Goal: Task Accomplishment & Management: Use online tool/utility

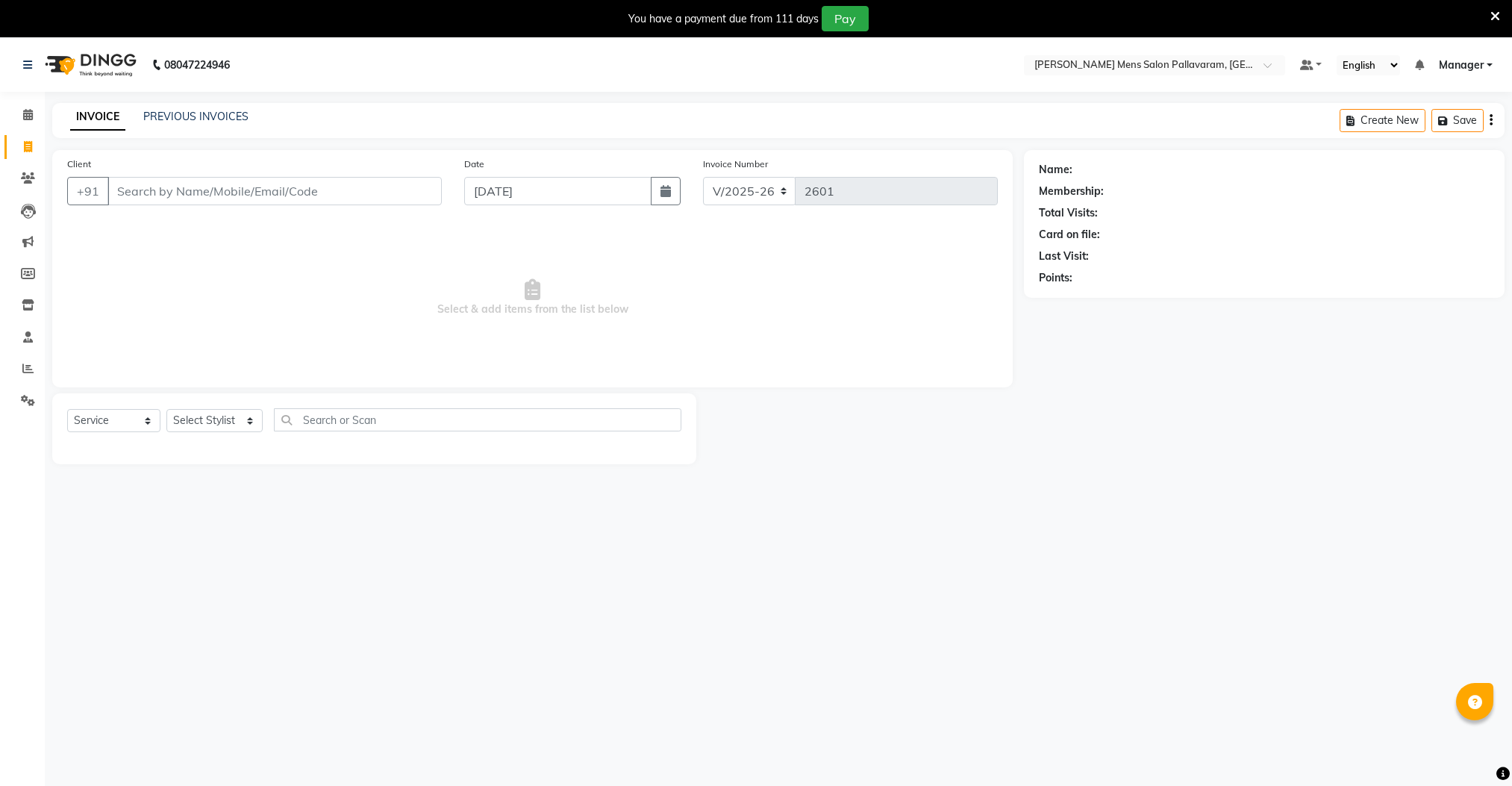
select select "8211"
select select "service"
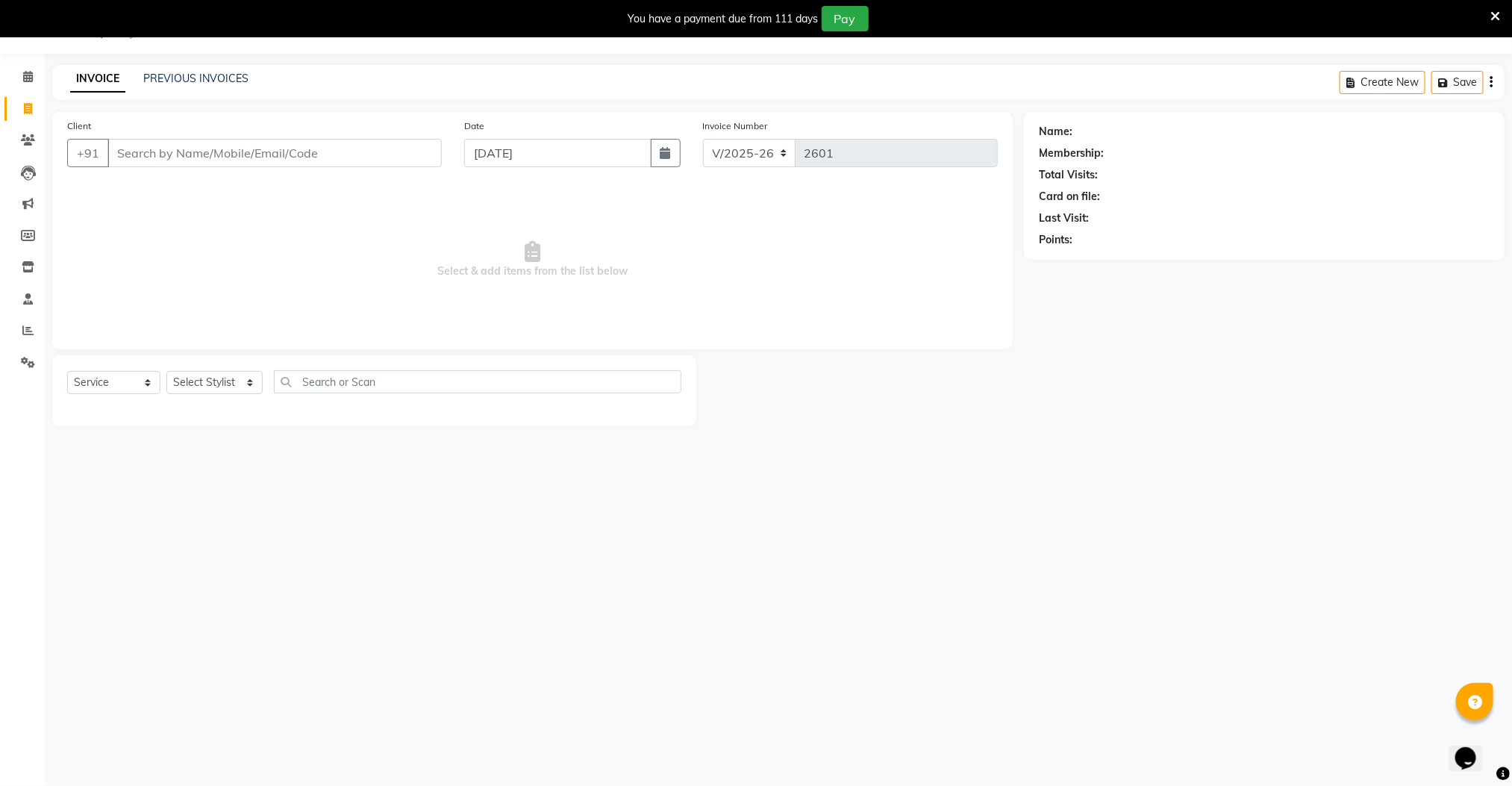
click at [88, 129] on label "Client" at bounding box center [79, 126] width 24 height 13
click at [108, 139] on input "Client" at bounding box center [274, 153] width 334 height 29
click at [25, 334] on icon at bounding box center [28, 330] width 11 height 11
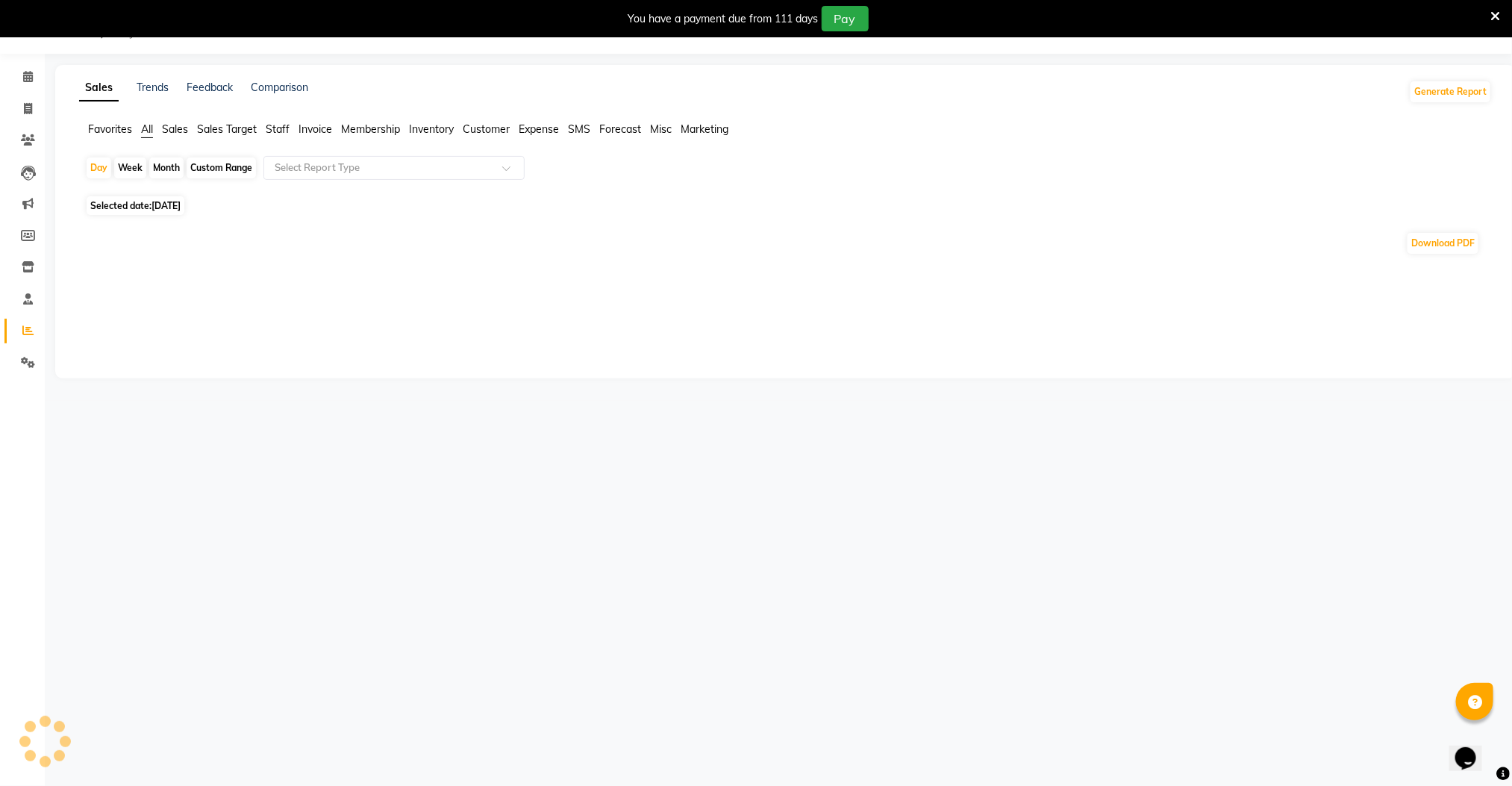
click at [25, 334] on icon at bounding box center [28, 330] width 11 height 11
click at [28, 109] on icon at bounding box center [28, 109] width 8 height 11
select select "8211"
select select "service"
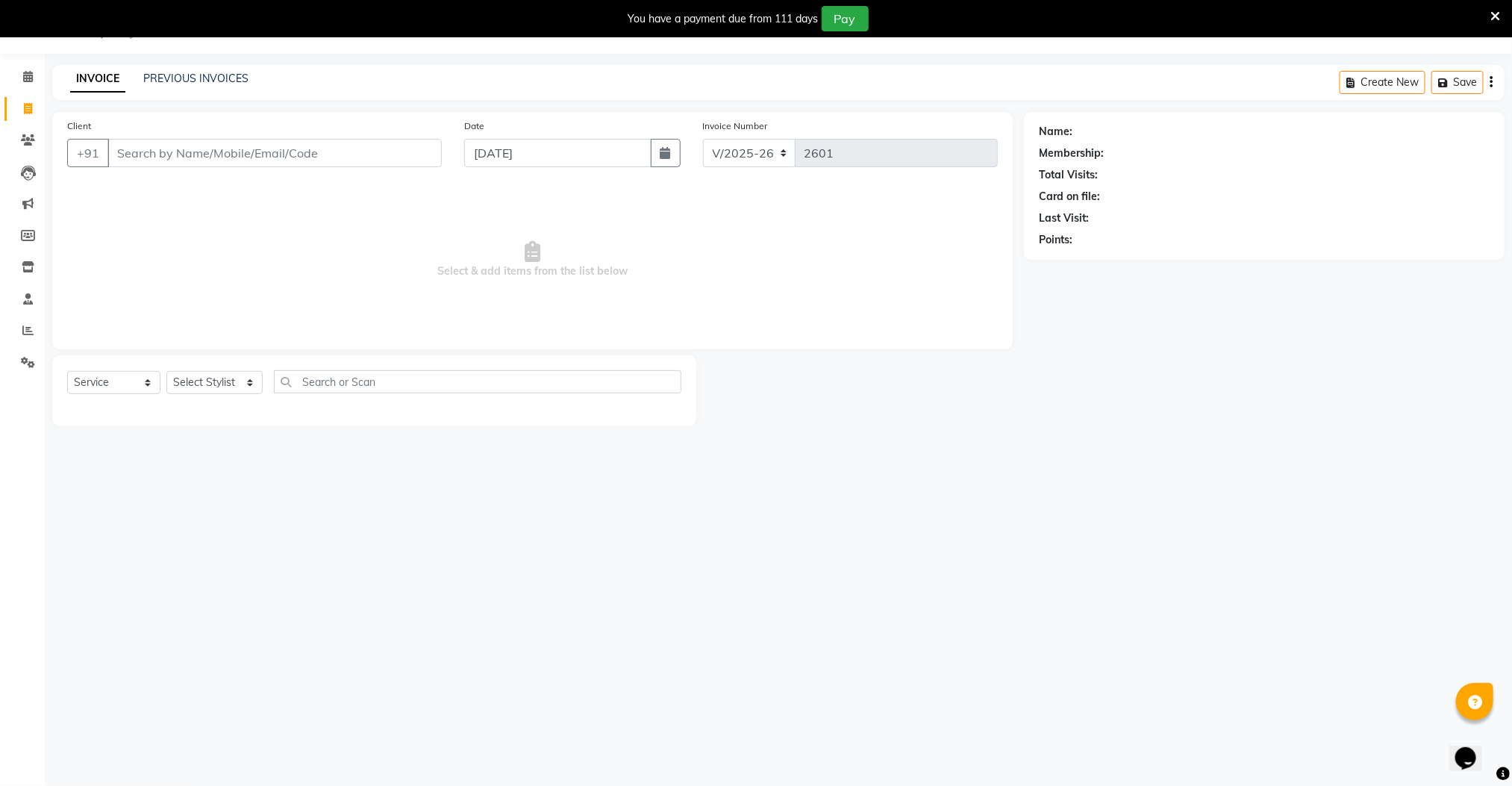
click at [140, 157] on input "Client" at bounding box center [274, 153] width 334 height 29
drag, startPoint x: 149, startPoint y: 149, endPoint x: 233, endPoint y: 152, distance: 84.1
click at [155, 150] on input "Client" at bounding box center [274, 153] width 334 height 29
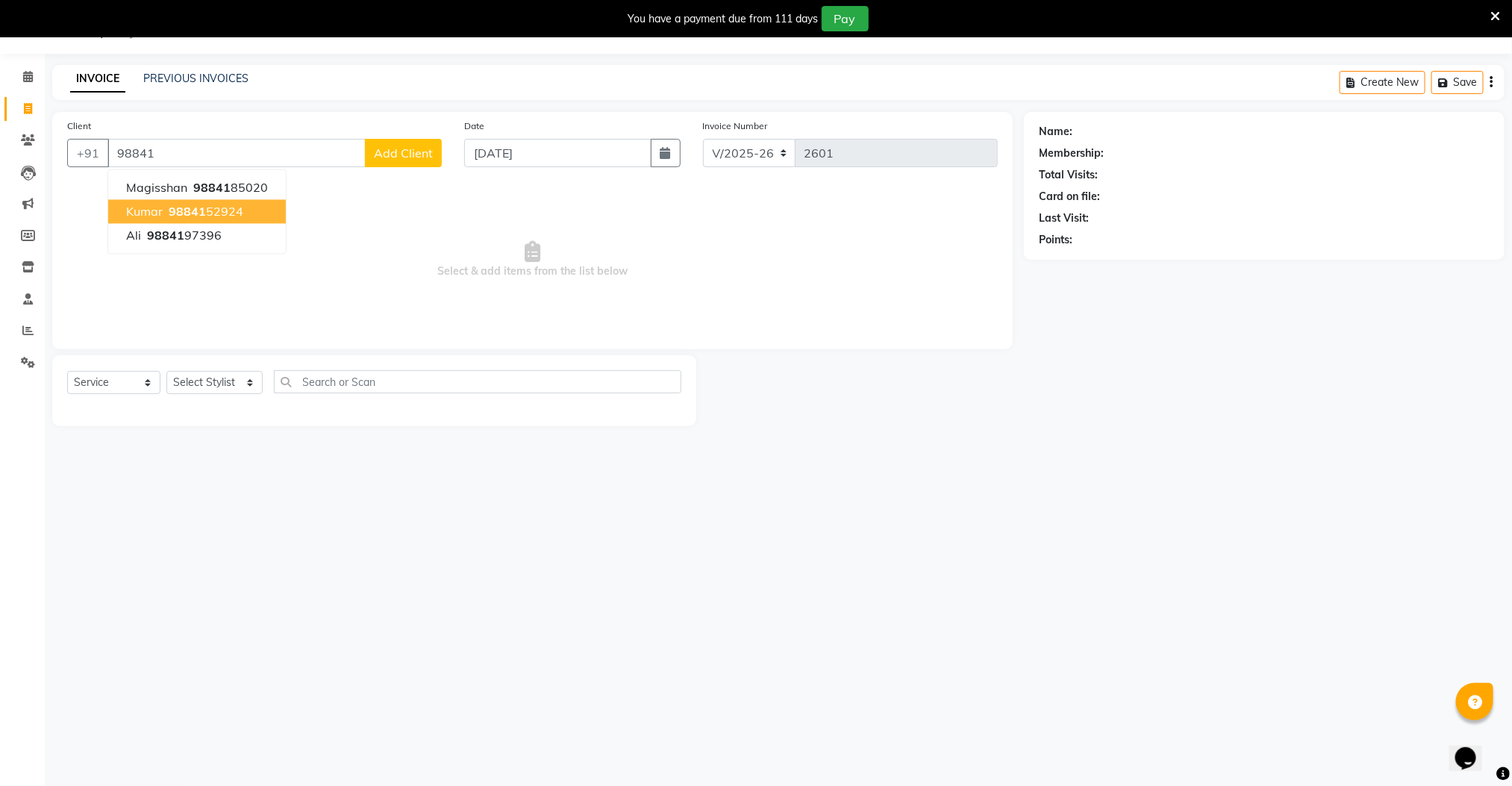
click at [205, 209] on ngb-highlight "98841 52924" at bounding box center [204, 212] width 77 height 15
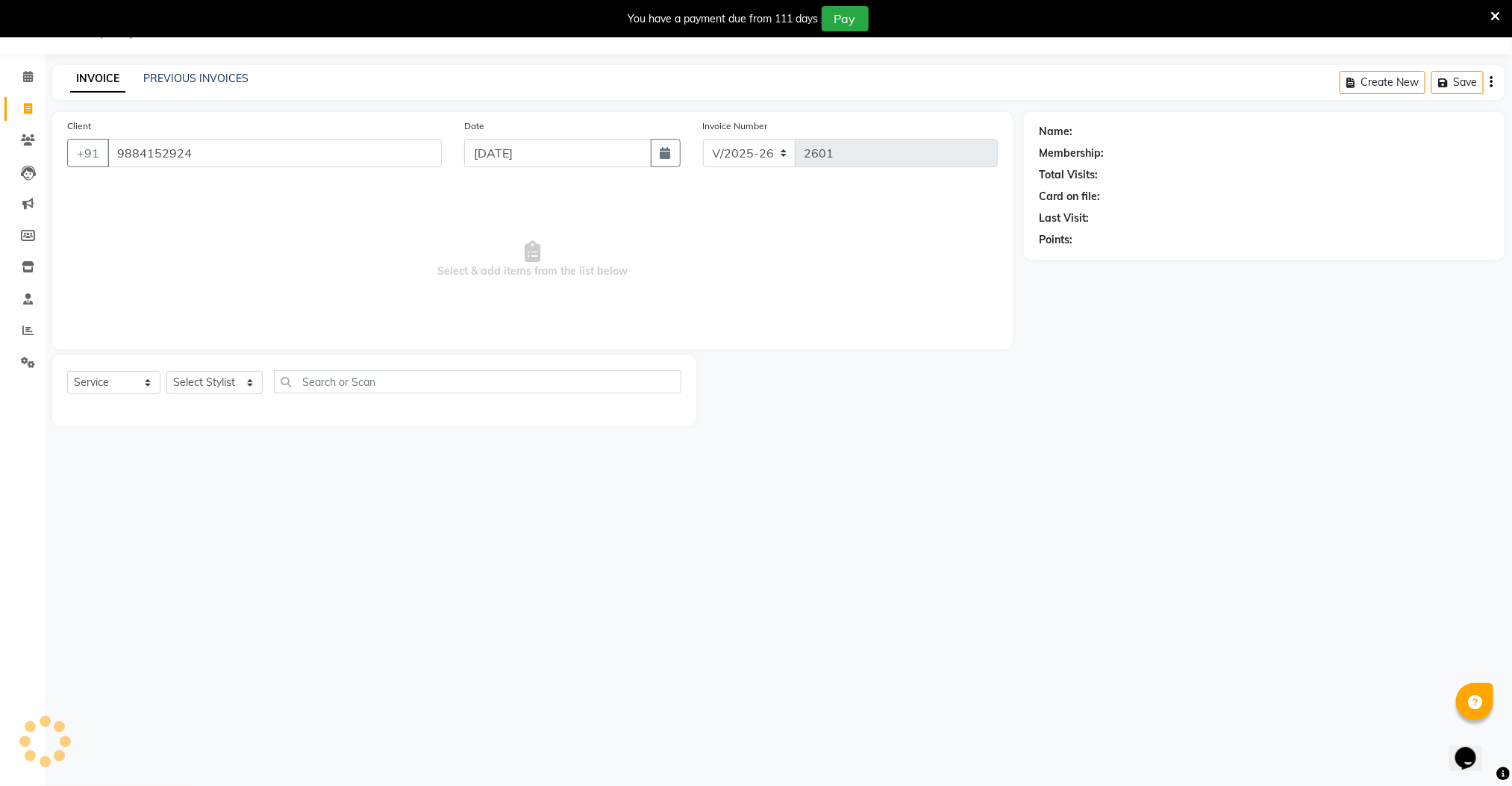
type input "9884152924"
click at [198, 387] on select "Select Stylist Manager [PERSON_NAME] [PERSON_NAME] [PERSON_NAME]" at bounding box center [215, 382] width 96 height 23
select select "78843"
click at [167, 372] on select "Select Stylist Manager [PERSON_NAME] [PERSON_NAME] [PERSON_NAME]" at bounding box center [215, 382] width 96 height 23
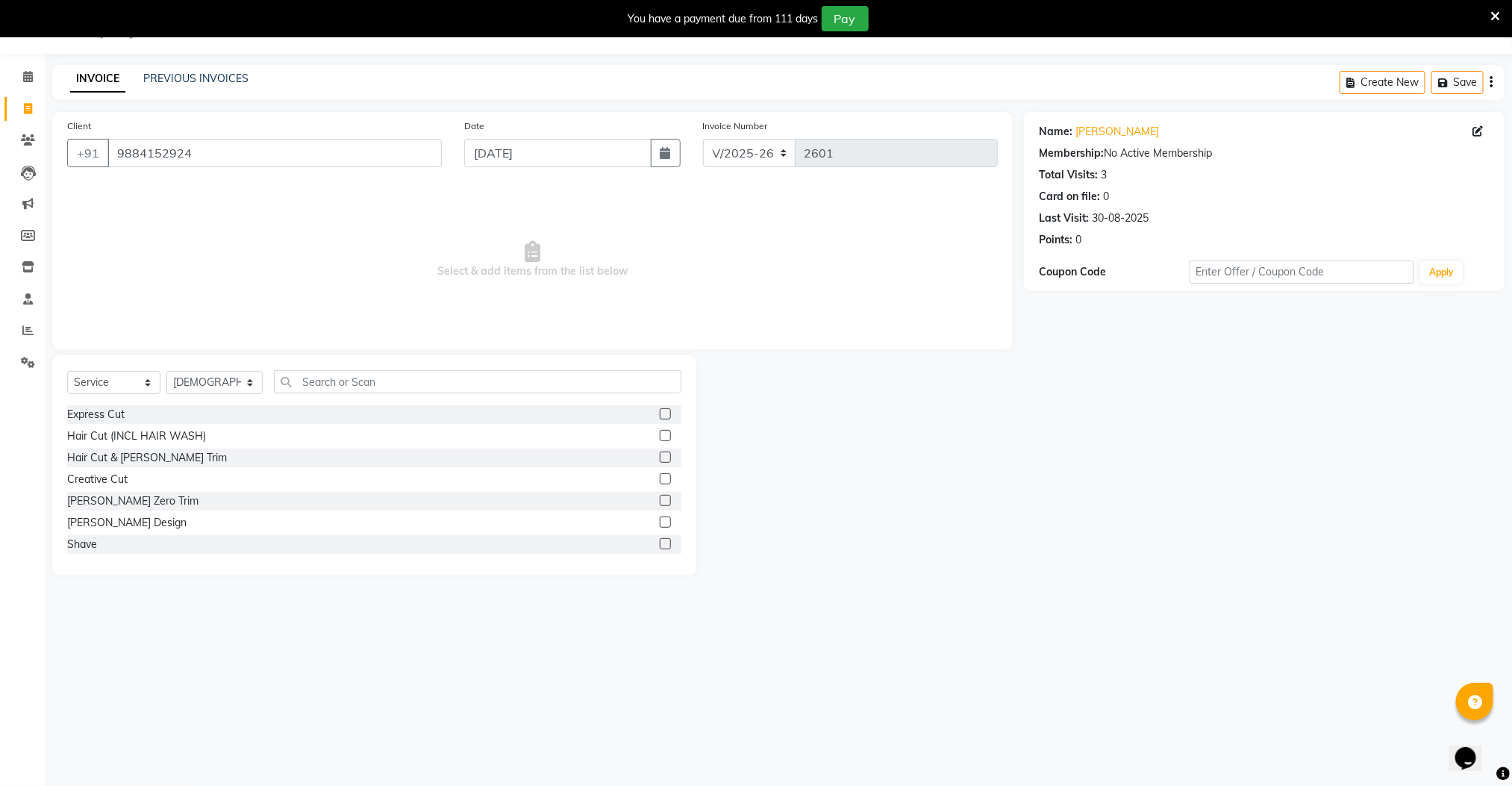
click at [660, 458] on label at bounding box center [665, 457] width 11 height 11
click at [660, 458] on input "checkbox" at bounding box center [664, 458] width 10 height 10
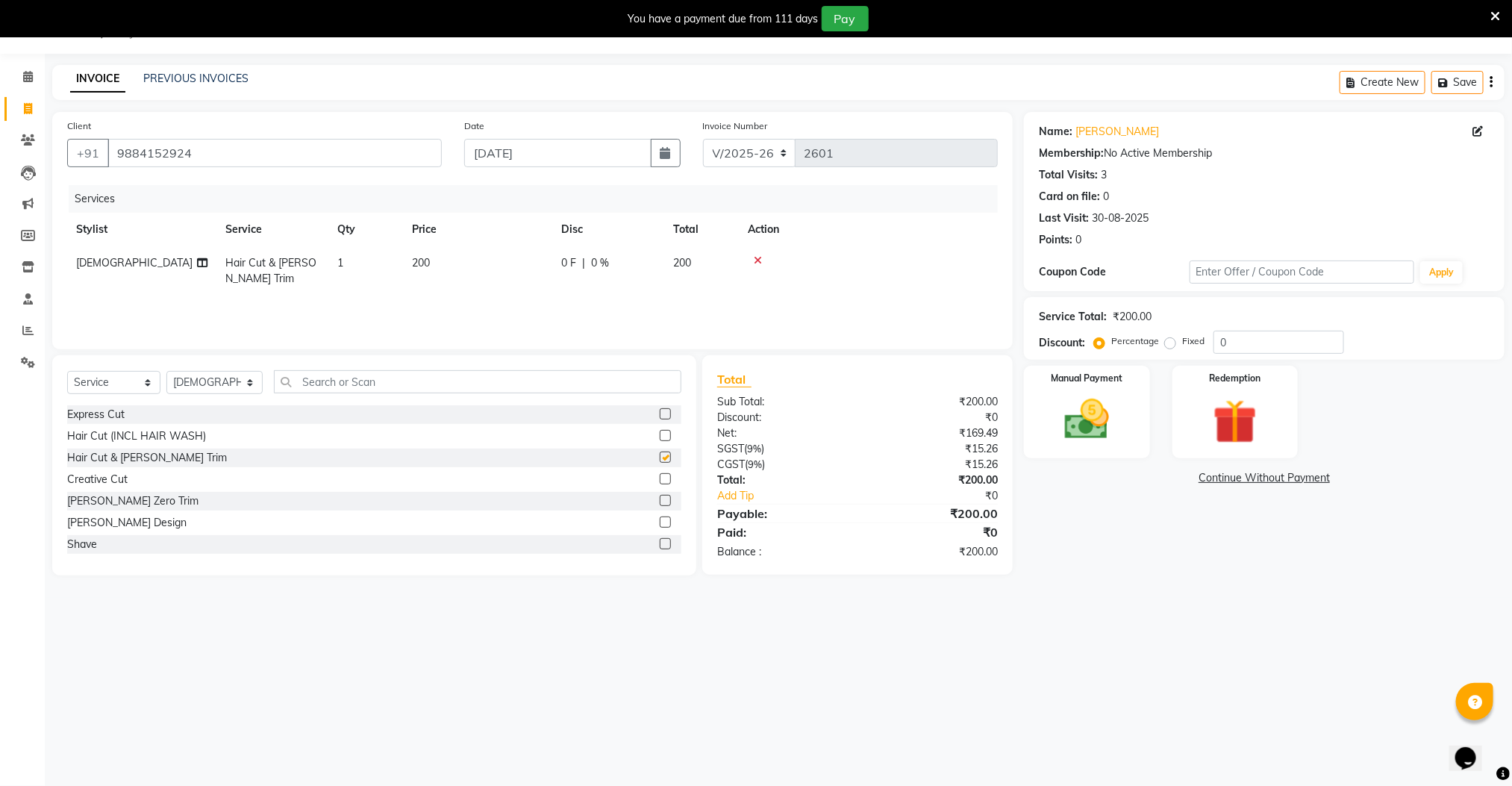
checkbox input "false"
click at [417, 390] on input "text" at bounding box center [478, 381] width 408 height 23
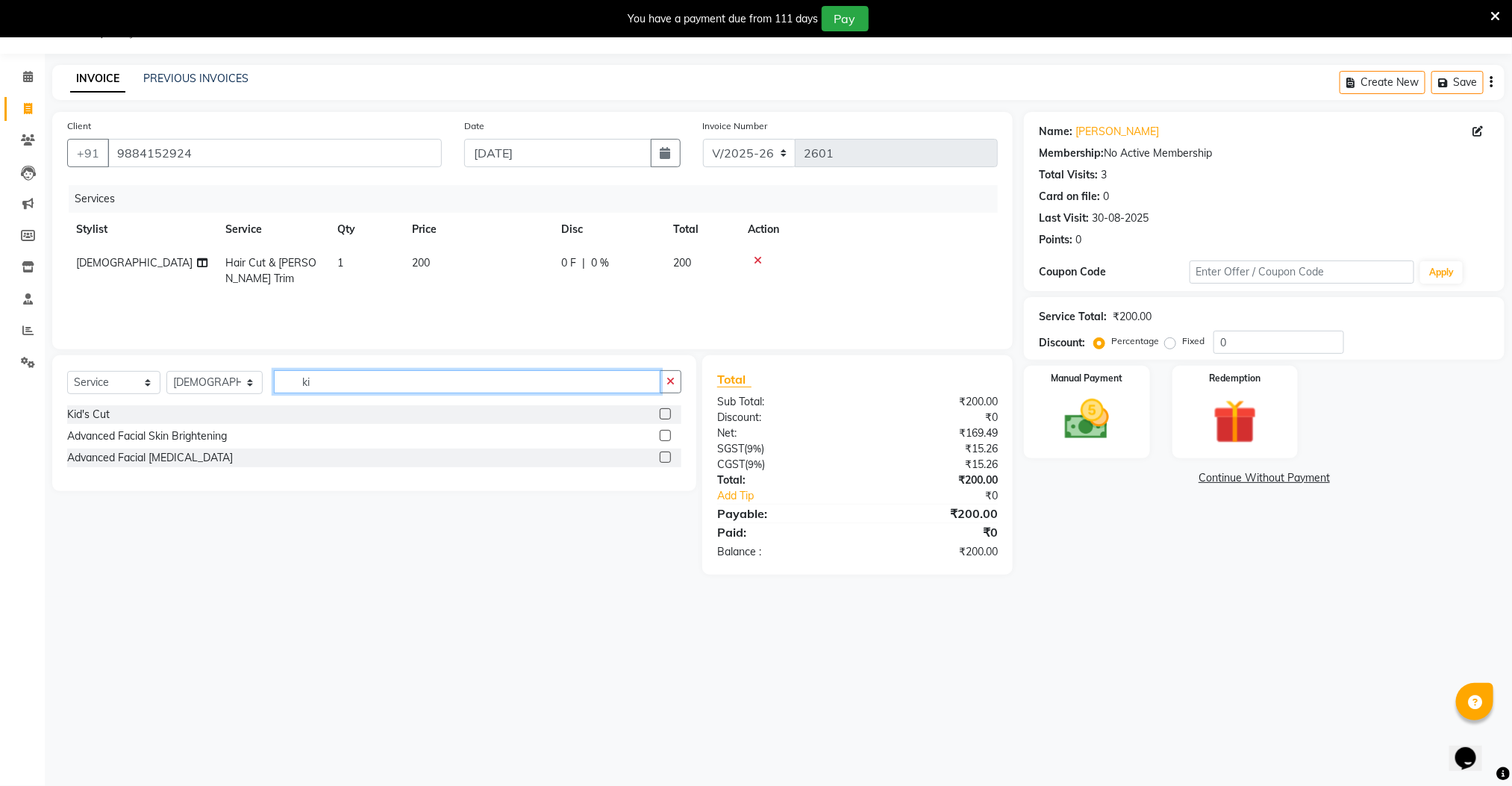
type input "ki"
click at [663, 411] on label at bounding box center [665, 413] width 11 height 11
click at [663, 411] on input "checkbox" at bounding box center [664, 414] width 10 height 10
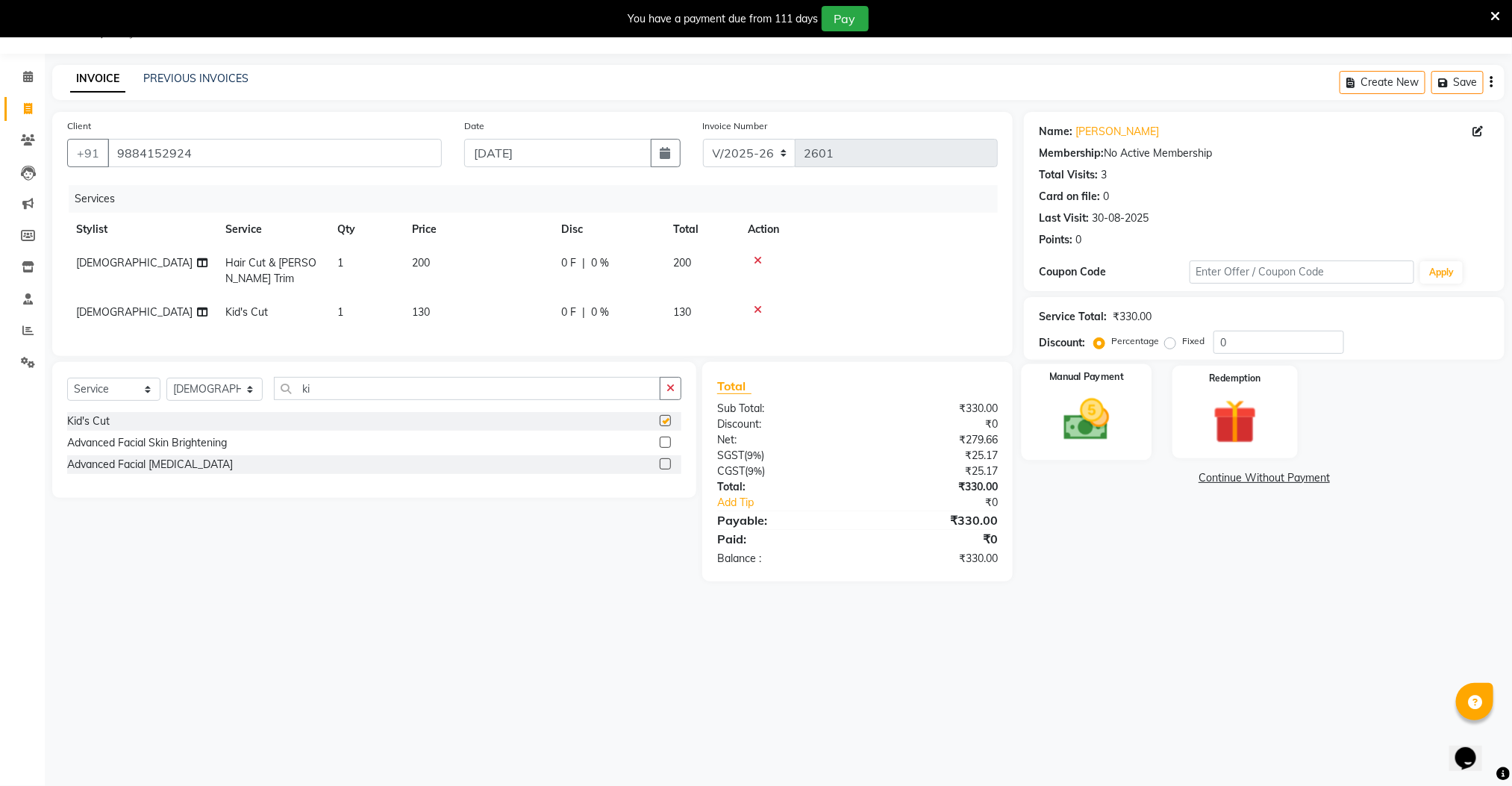
checkbox input "false"
click at [1077, 419] on img at bounding box center [1087, 419] width 75 height 53
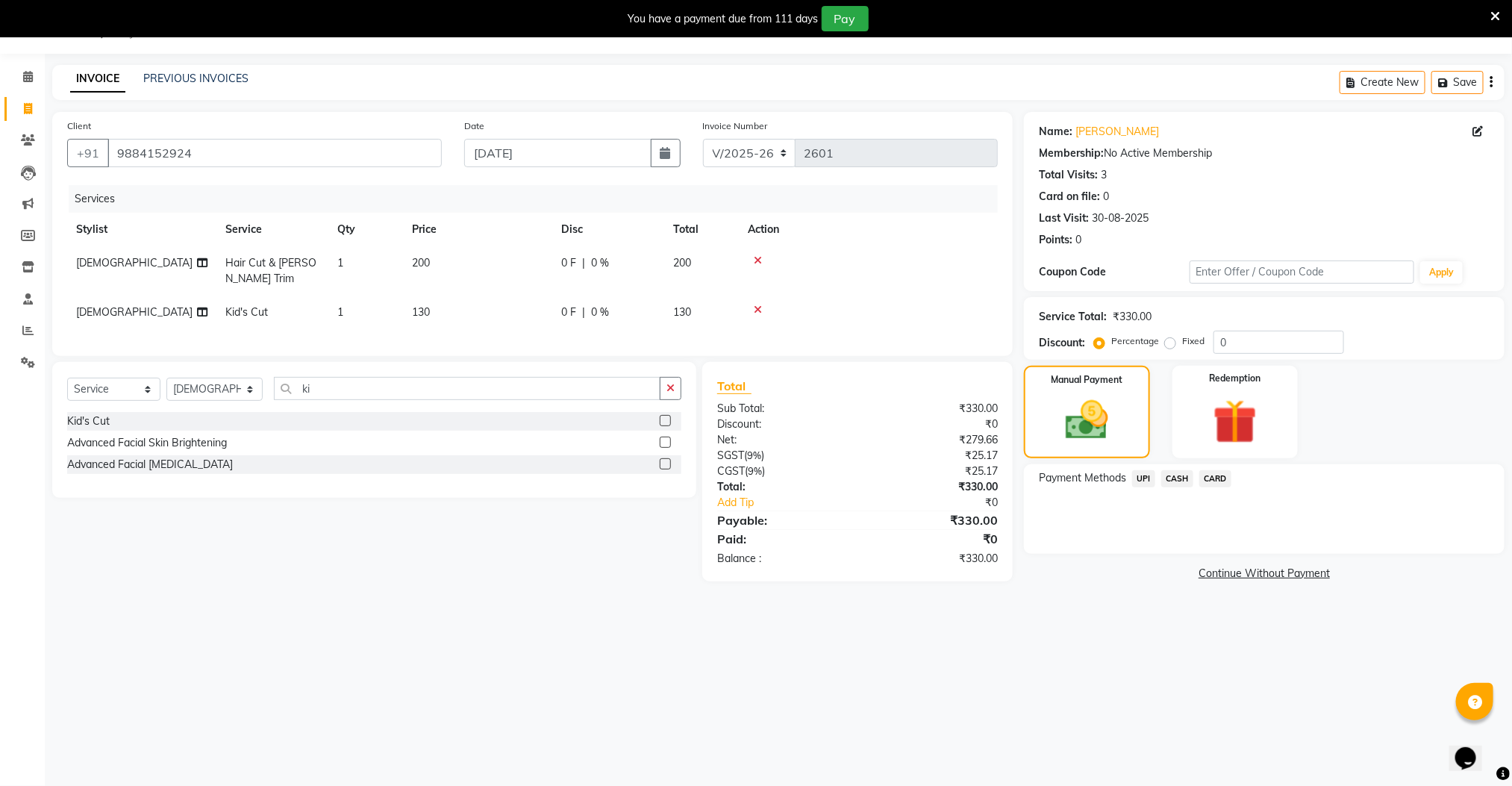
drag, startPoint x: 1176, startPoint y: 478, endPoint x: 1182, endPoint y: 492, distance: 15.2
click at [1174, 478] on span "CASH" at bounding box center [1177, 479] width 32 height 17
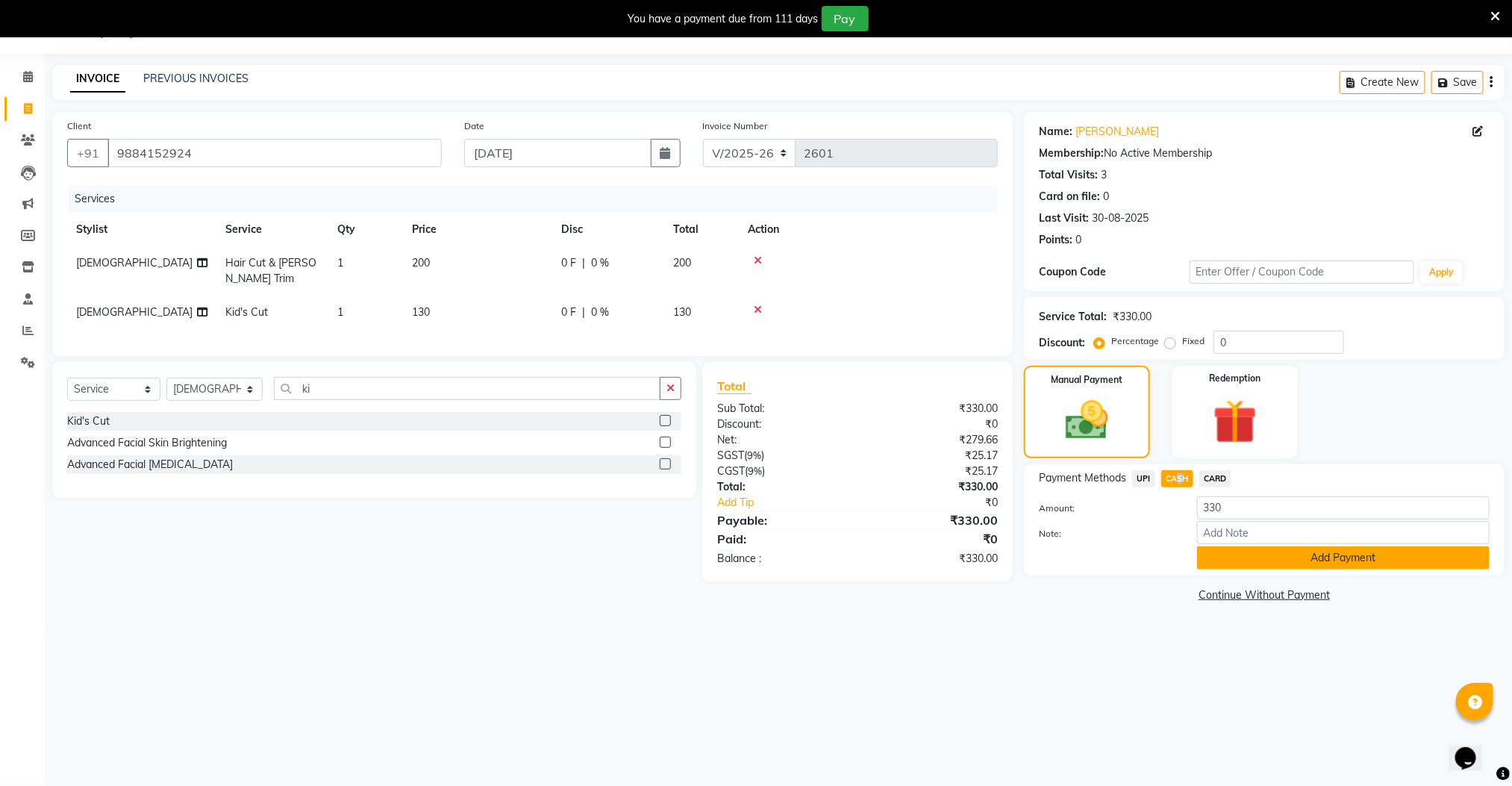
click at [1214, 558] on button "Add Payment" at bounding box center [1344, 558] width 293 height 23
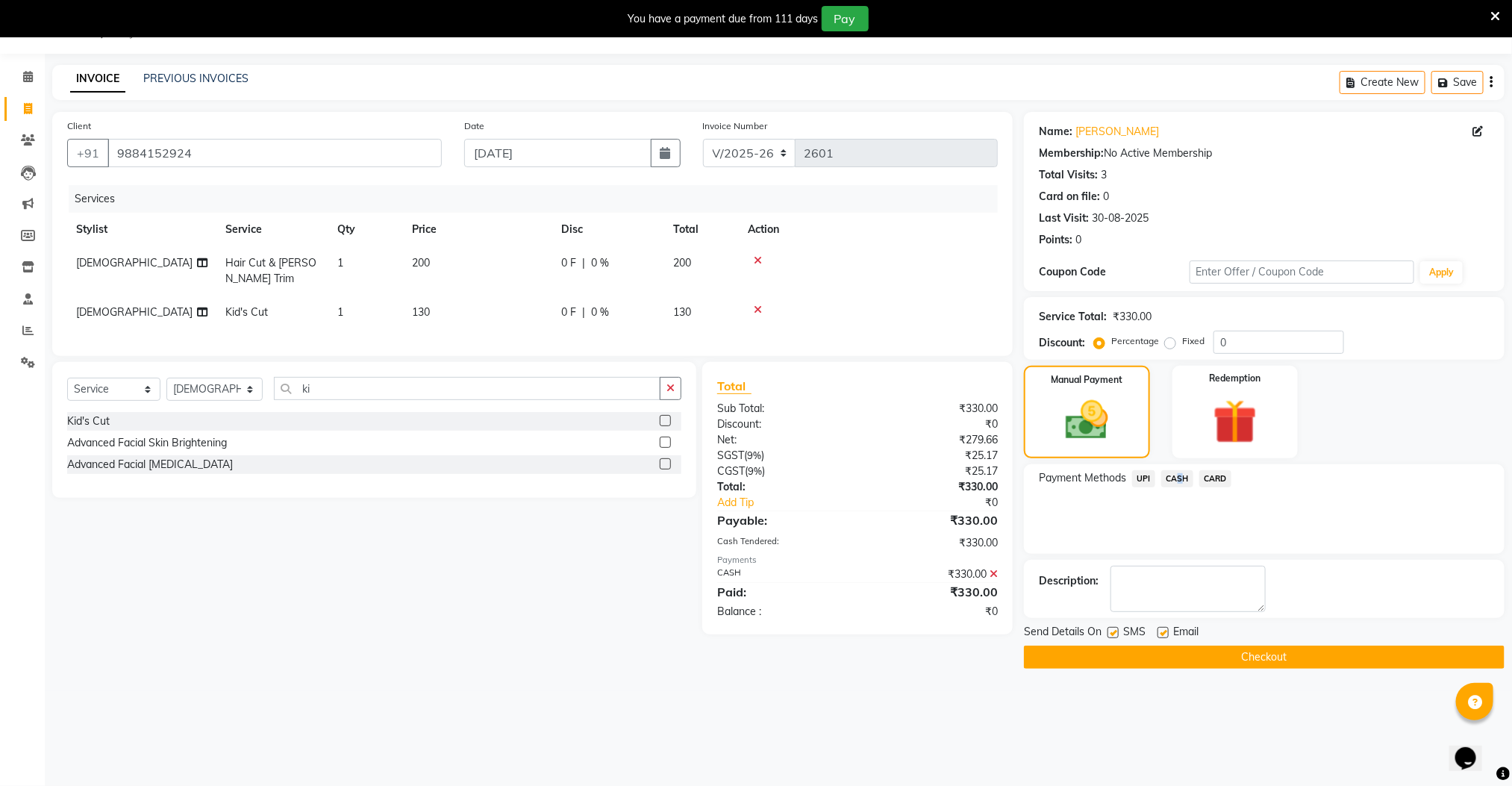
click at [1216, 663] on button "Checkout" at bounding box center [1264, 657] width 481 height 23
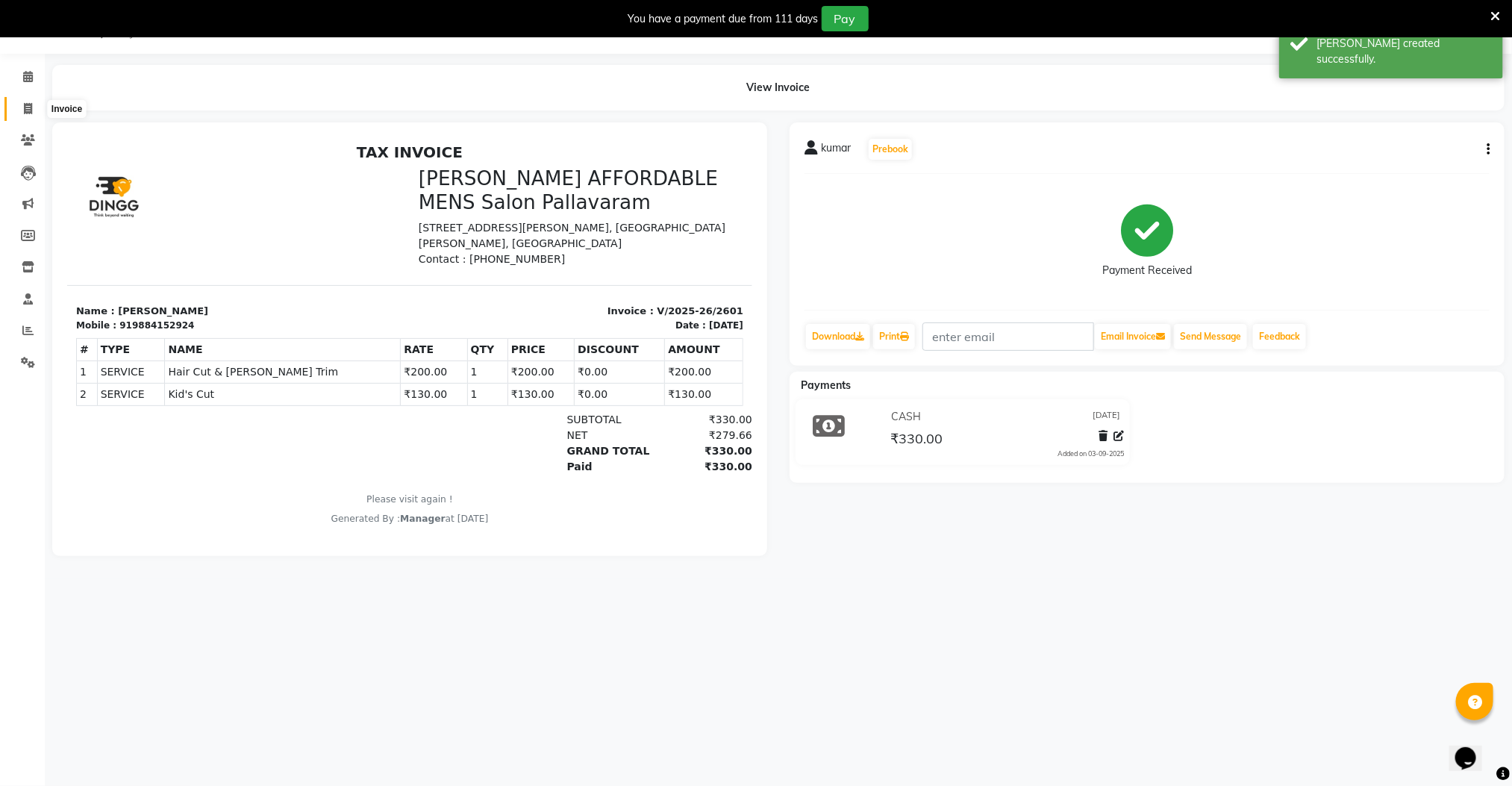
click at [28, 106] on icon at bounding box center [28, 109] width 8 height 11
select select "8211"
select select "service"
